Goal: Task Accomplishment & Management: Complete application form

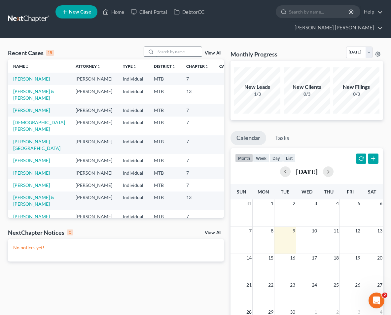
click at [174, 52] on input "search" at bounding box center [178, 52] width 46 height 10
click at [36, 135] on td "[DEMOGRAPHIC_DATA][PERSON_NAME]" at bounding box center [39, 125] width 62 height 19
click at [37, 133] on td "[DEMOGRAPHIC_DATA][PERSON_NAME]" at bounding box center [39, 125] width 62 height 19
click at [36, 132] on link "[DEMOGRAPHIC_DATA][PERSON_NAME]" at bounding box center [39, 125] width 52 height 12
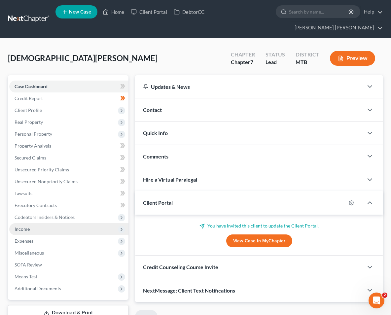
click at [53, 226] on span "Income" at bounding box center [68, 229] width 119 height 12
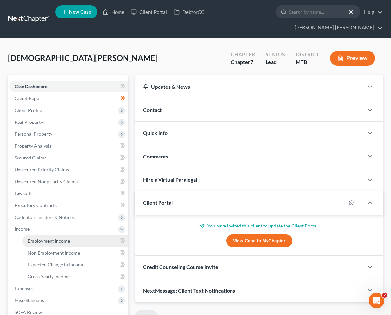
click at [97, 242] on link "Employment Income" at bounding box center [75, 241] width 106 height 12
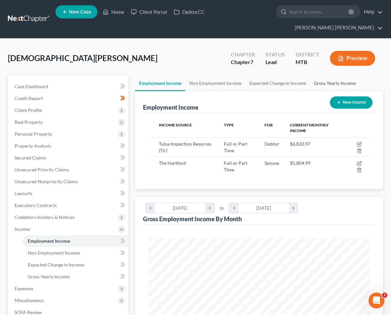
scroll to position [111, 235]
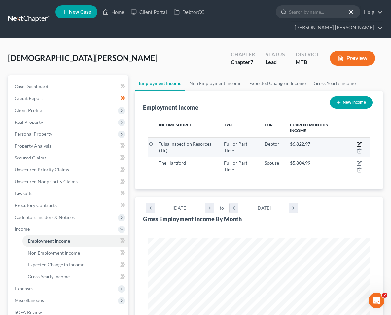
click at [358, 144] on icon "button" at bounding box center [358, 144] width 5 height 5
select select "0"
select select "37"
select select "1"
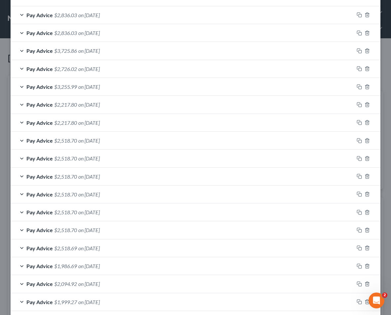
scroll to position [235, 0]
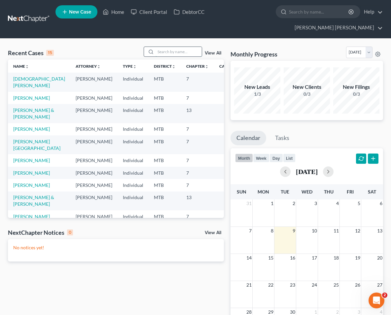
click at [176, 50] on input "search" at bounding box center [178, 52] width 46 height 10
type input "[PERSON_NAME]"
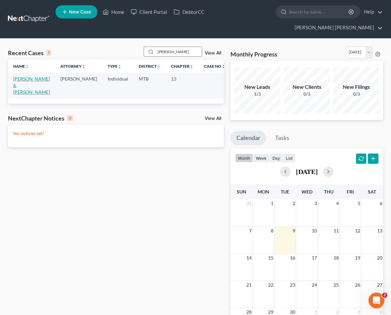
click at [22, 92] on link "[PERSON_NAME] & [PERSON_NAME]" at bounding box center [31, 85] width 37 height 19
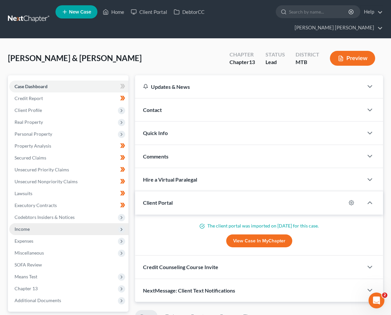
click at [44, 225] on span "Income" at bounding box center [68, 229] width 119 height 12
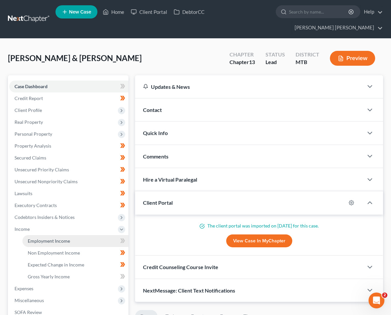
click at [88, 240] on link "Employment Income" at bounding box center [75, 241] width 106 height 12
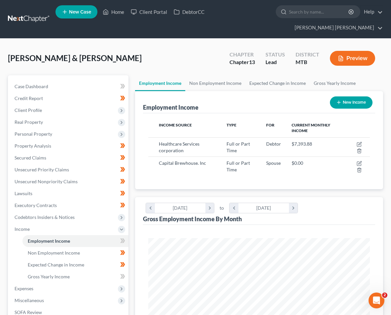
scroll to position [111, 235]
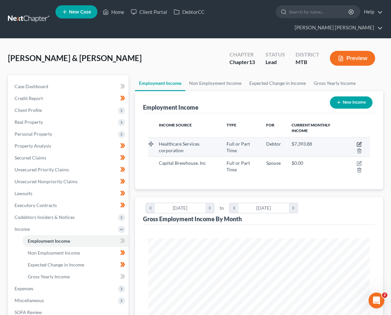
click at [357, 143] on icon "button" at bounding box center [358, 144] width 5 height 5
select select "0"
select select "14"
select select "2"
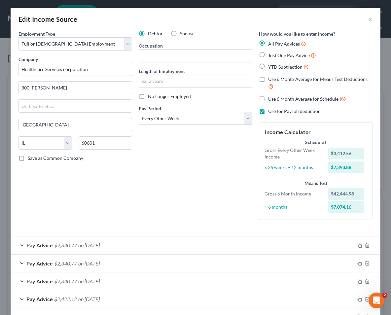
click at [356, 245] on div at bounding box center [367, 245] width 26 height 11
click at [358, 245] on icon "button" at bounding box center [358, 244] width 5 height 5
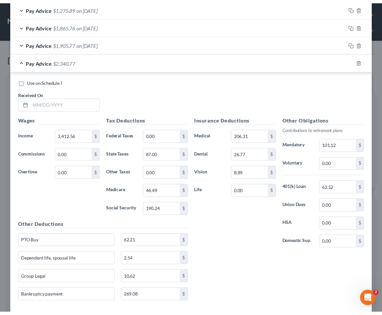
scroll to position [1007, 0]
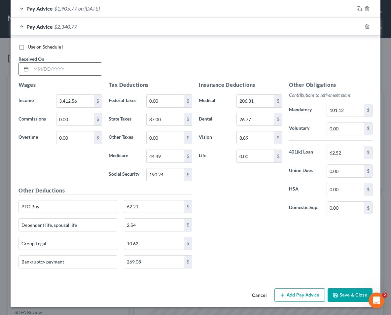
click at [66, 64] on input "text" at bounding box center [66, 69] width 71 height 13
type input "[DATE]"
type input "86"
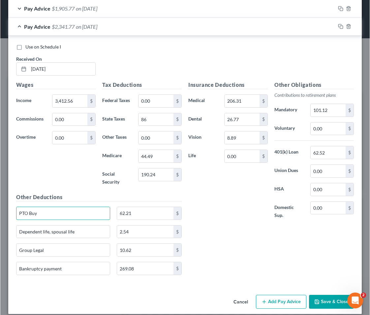
scroll to position [0, 0]
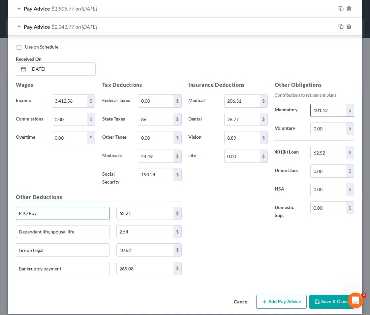
click at [337, 105] on input "101.12" at bounding box center [328, 110] width 35 height 13
type input "134.83"
click at [307, 234] on div "Insurance Deductions Medical 206.31 $ Dental 26.77 $ Vision 8.89 $ Life 0.00 $ …" at bounding box center [271, 180] width 173 height 199
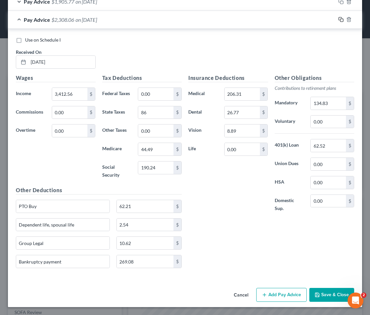
click at [342, 20] on icon "button" at bounding box center [340, 19] width 5 height 5
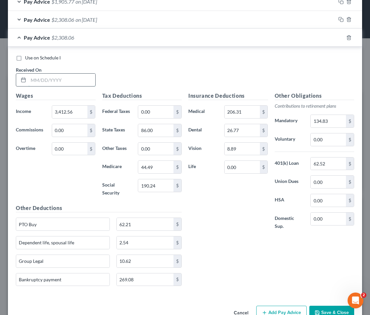
click at [79, 82] on input "text" at bounding box center [61, 80] width 67 height 13
type input "[DATE]"
click at [337, 120] on input "134.83" at bounding box center [328, 121] width 35 height 13
click at [331, 163] on input "62.52" at bounding box center [328, 163] width 35 height 13
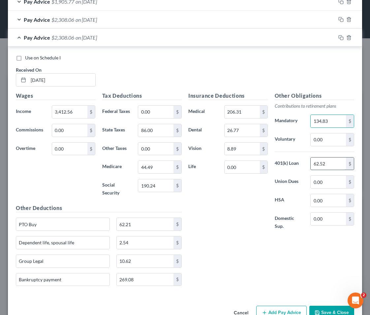
click at [331, 163] on input "62.52" at bounding box center [328, 163] width 35 height 13
click at [77, 110] on input "3,412.56" at bounding box center [69, 112] width 35 height 13
type input "3,372.56"
click at [341, 38] on icon "button" at bounding box center [340, 37] width 5 height 5
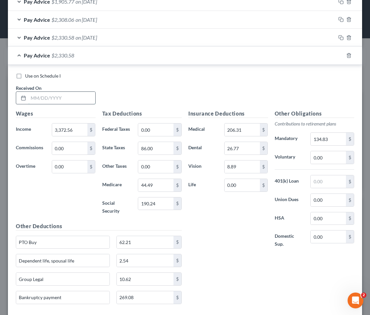
click at [80, 97] on input "text" at bounding box center [61, 98] width 67 height 13
type input "[DATE]"
click at [172, 93] on div "Use on Schedule I Received On * [DATE]" at bounding box center [185, 91] width 345 height 37
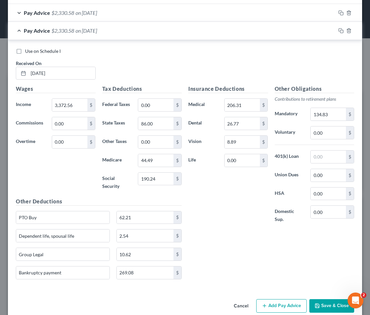
scroll to position [1040, 0]
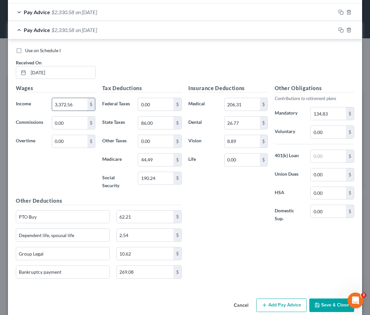
click at [71, 107] on input "3,372.56" at bounding box center [69, 104] width 35 height 13
type input "3,412.56"
click at [338, 31] on icon "button" at bounding box center [340, 29] width 5 height 5
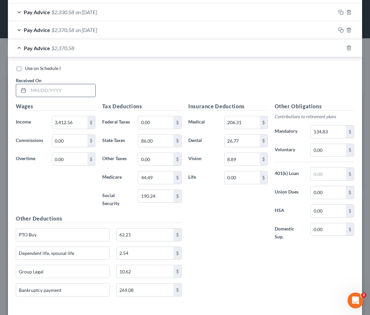
click at [69, 92] on input "text" at bounding box center [61, 90] width 67 height 13
type input "[DATE]"
click at [149, 86] on div "Use on Schedule I Received On * [DATE]" at bounding box center [185, 83] width 345 height 37
click at [79, 122] on input "3,412.56" at bounding box center [69, 122] width 35 height 13
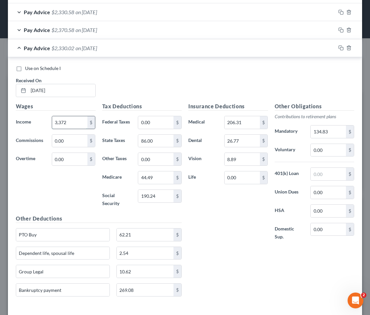
click at [79, 120] on input "3,372" at bounding box center [69, 122] width 35 height 13
type input "3,372.56"
click at [339, 48] on icon "button" at bounding box center [340, 47] width 5 height 5
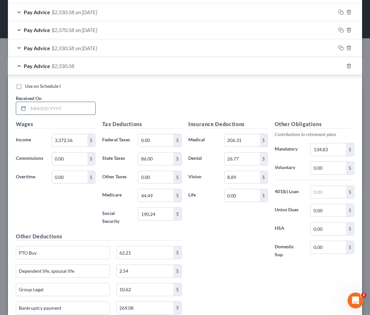
click at [52, 110] on input "text" at bounding box center [61, 108] width 67 height 13
click at [85, 110] on input "[DATE]" at bounding box center [61, 108] width 67 height 13
type input "[DATE]"
click at [81, 139] on input "3,372.56" at bounding box center [69, 140] width 35 height 13
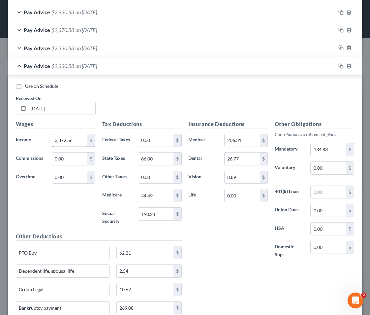
click at [81, 139] on input "3,372.56" at bounding box center [69, 140] width 35 height 13
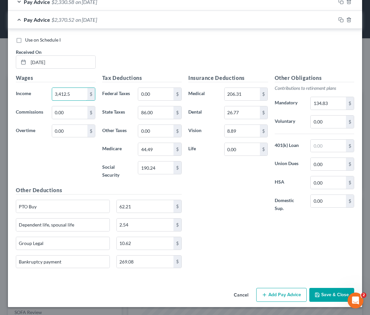
type input "3,412.5"
click at [335, 297] on button "Save & Close" at bounding box center [331, 295] width 45 height 14
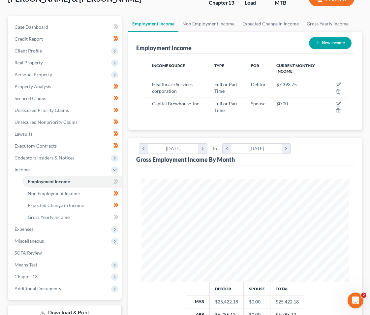
scroll to position [109, 0]
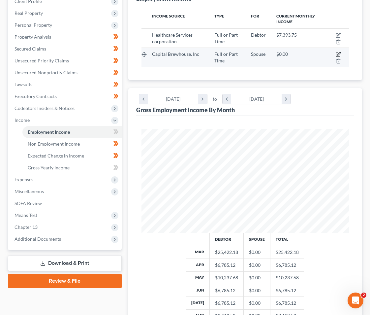
click at [338, 52] on icon "button" at bounding box center [338, 54] width 5 height 5
select select "0"
select select "27"
select select "2"
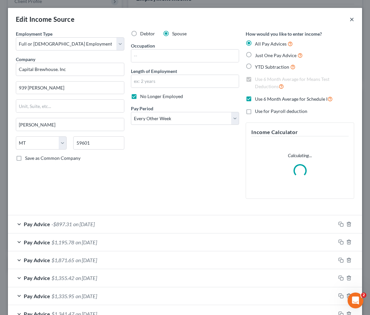
click at [354, 19] on button "×" at bounding box center [352, 19] width 5 height 8
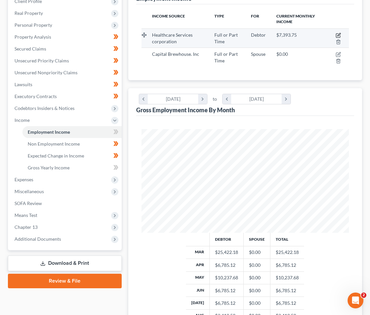
click at [338, 35] on icon "button" at bounding box center [338, 35] width 5 height 5
select select "0"
select select "14"
select select "2"
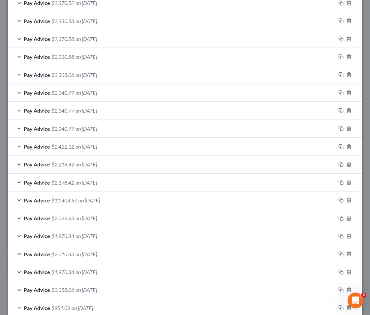
scroll to position [120, 0]
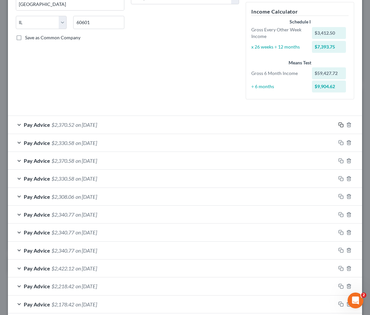
click at [340, 126] on icon "button" at bounding box center [340, 124] width 5 height 5
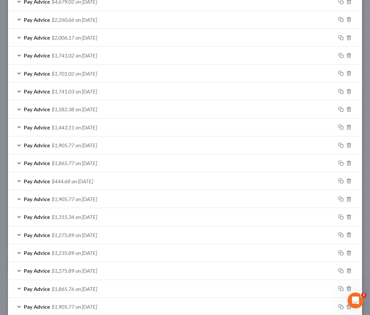
scroll to position [903, 0]
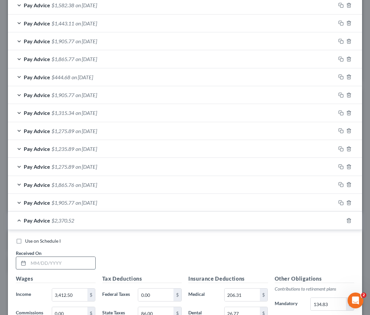
click at [63, 265] on input "text" at bounding box center [61, 263] width 67 height 13
type input "[DATE]"
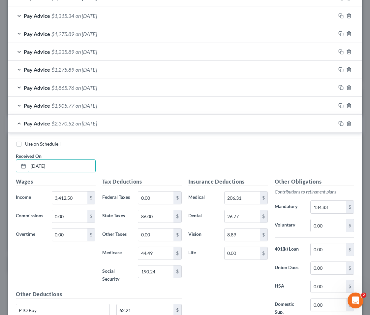
scroll to position [1104, 0]
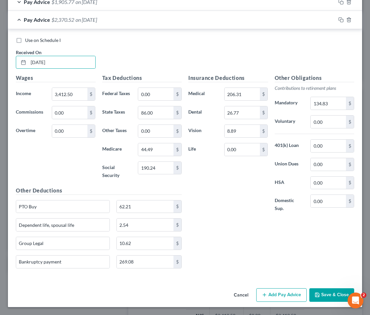
click at [327, 294] on button "Save & Close" at bounding box center [331, 295] width 45 height 14
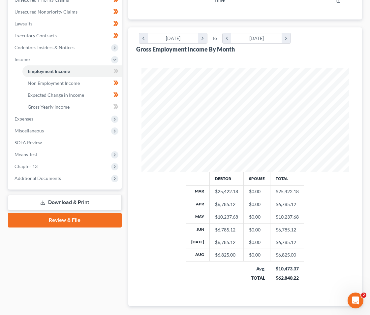
scroll to position [207, 0]
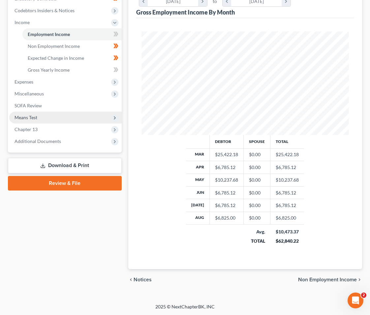
click at [105, 114] on span "Means Test" at bounding box center [65, 118] width 113 height 12
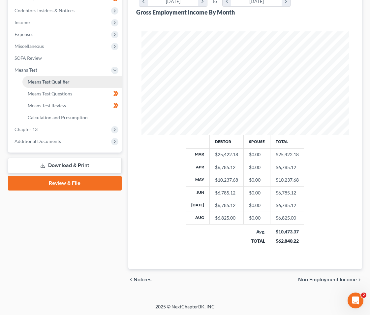
click at [78, 76] on link "Means Test Qualifier" at bounding box center [71, 82] width 99 height 12
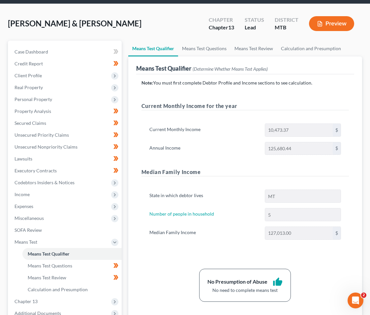
scroll to position [72, 0]
